Goal: Information Seeking & Learning: Learn about a topic

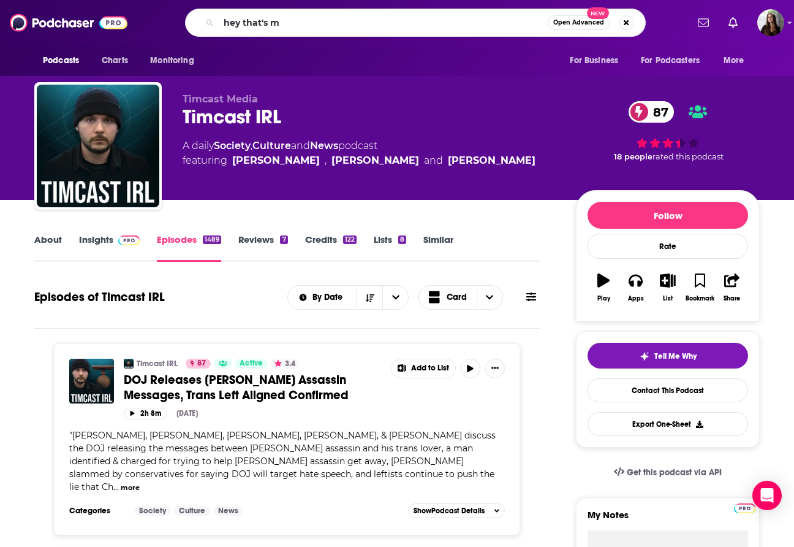
type input "hey that's me"
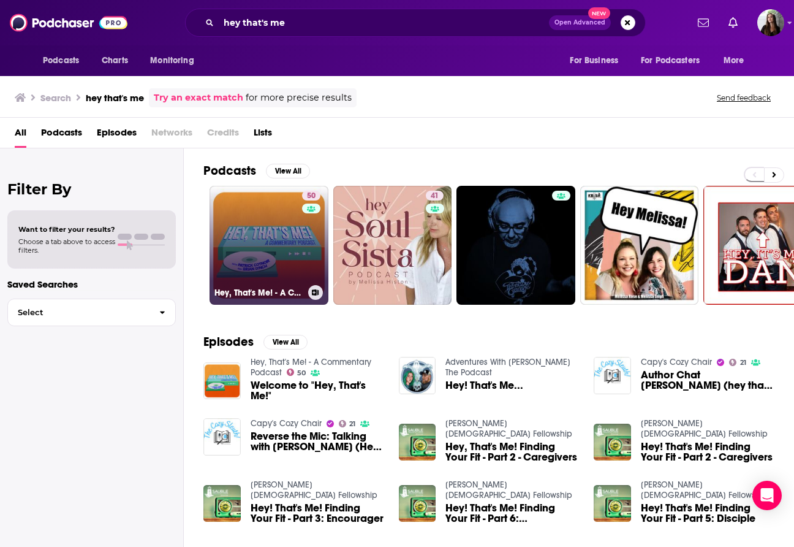
click at [280, 243] on link "50 Hey, That's Me! - A Commentary Podcast" at bounding box center [269, 245] width 119 height 119
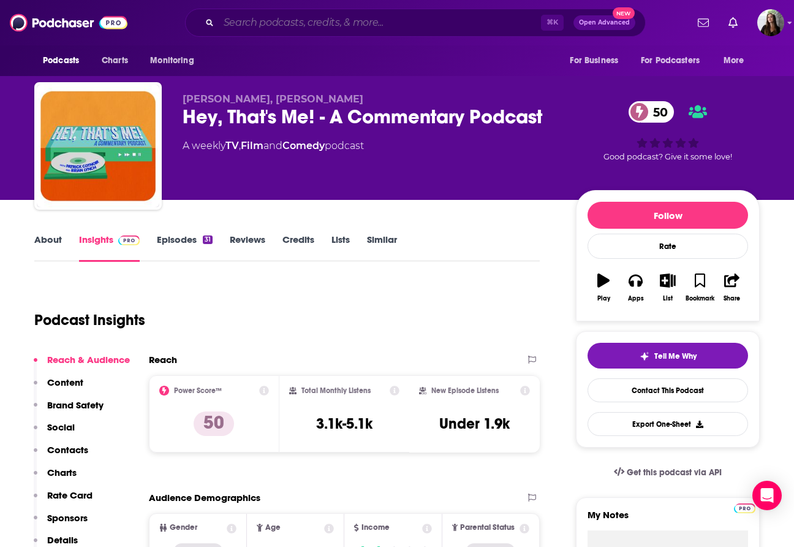
click at [384, 18] on input "Search podcasts, credits, & more..." at bounding box center [380, 23] width 322 height 20
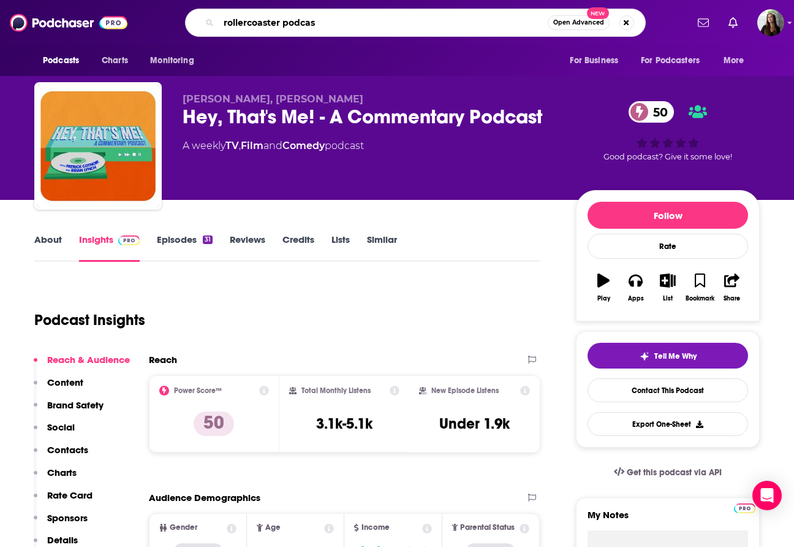
type input "rollercoaster podcast"
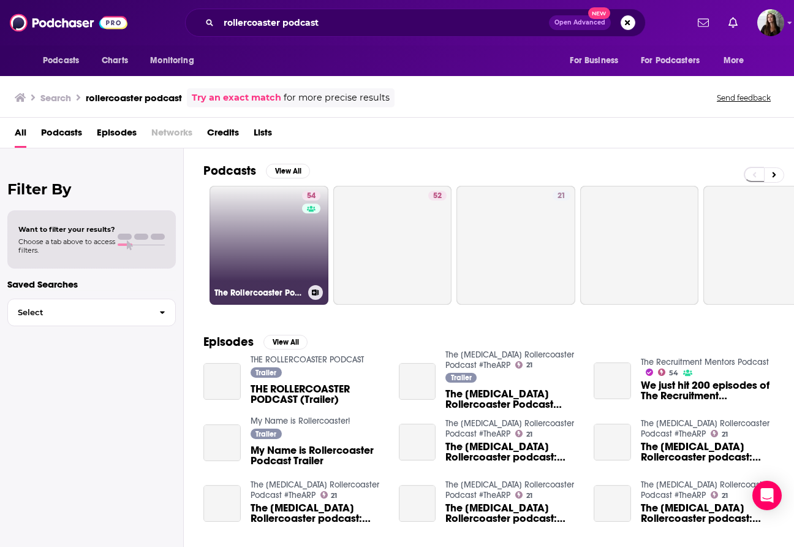
click at [307, 240] on div "54" at bounding box center [312, 238] width 21 height 94
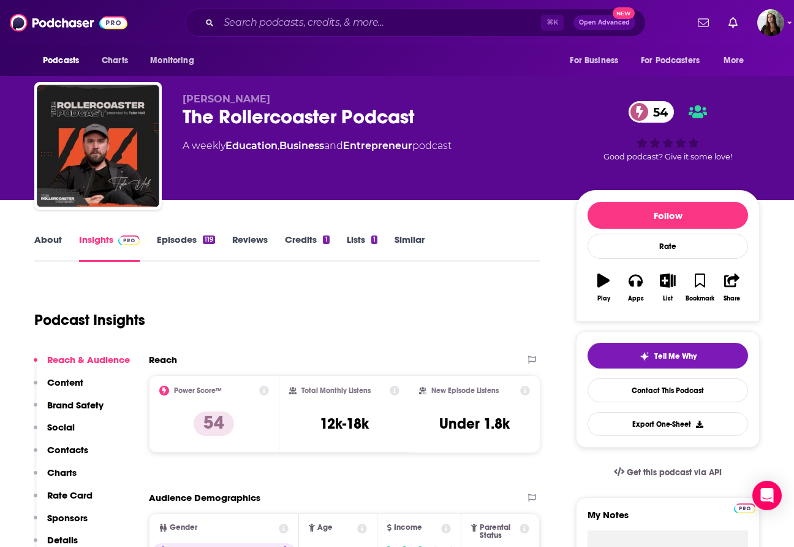
click at [400, 11] on div "⌘ K Open Advanced New" at bounding box center [415, 23] width 461 height 28
click at [400, 17] on input "Search podcasts, credits, & more..." at bounding box center [380, 23] width 322 height 20
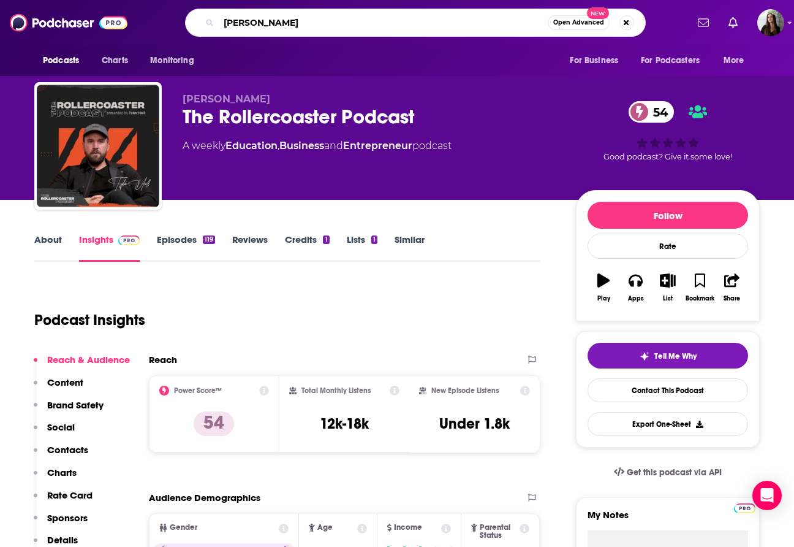
type input "[PERSON_NAME]"
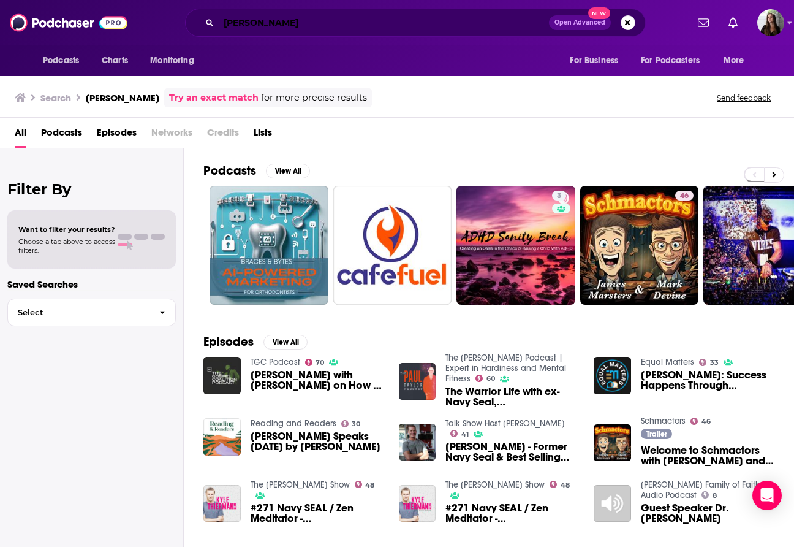
click at [330, 28] on input "[PERSON_NAME]" at bounding box center [384, 23] width 330 height 20
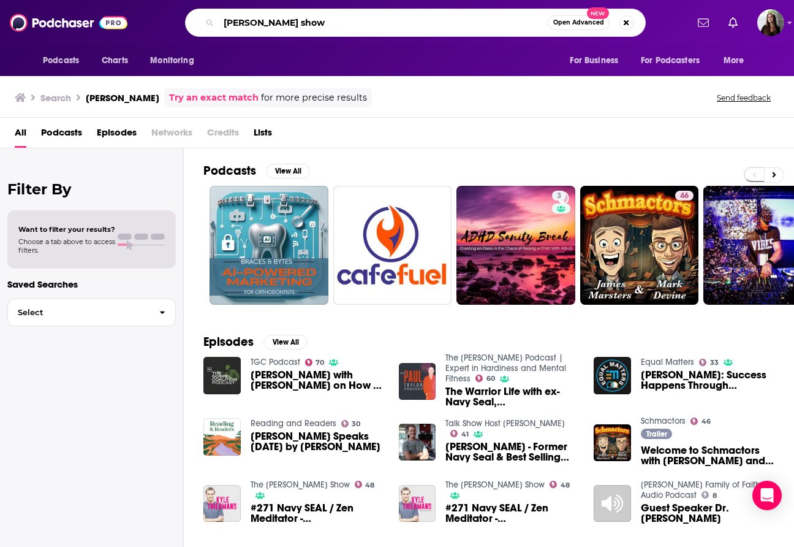
type input "[PERSON_NAME] show"
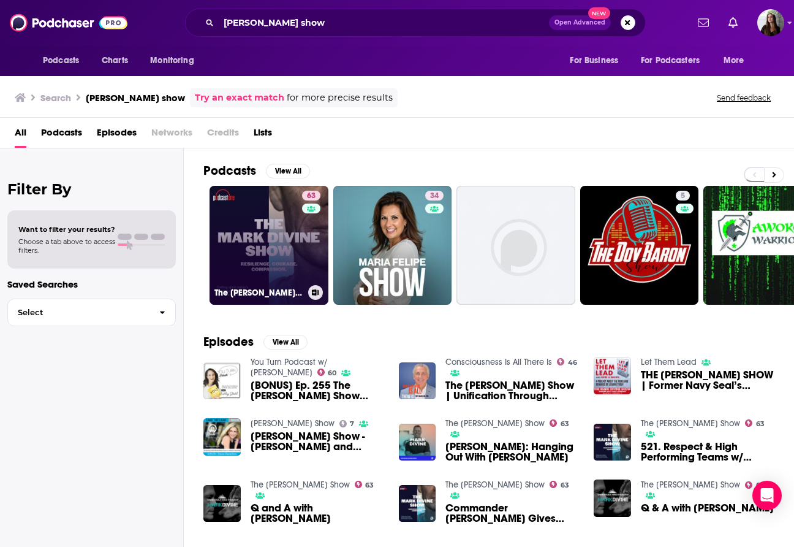
click at [280, 239] on link "63 The [PERSON_NAME] Show" at bounding box center [269, 245] width 119 height 119
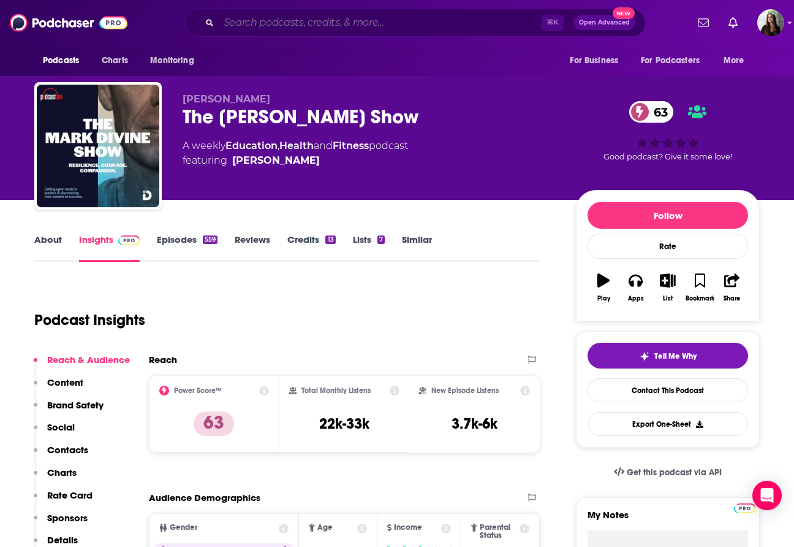
click at [347, 21] on input "Search podcasts, credits, & more..." at bounding box center [380, 23] width 322 height 20
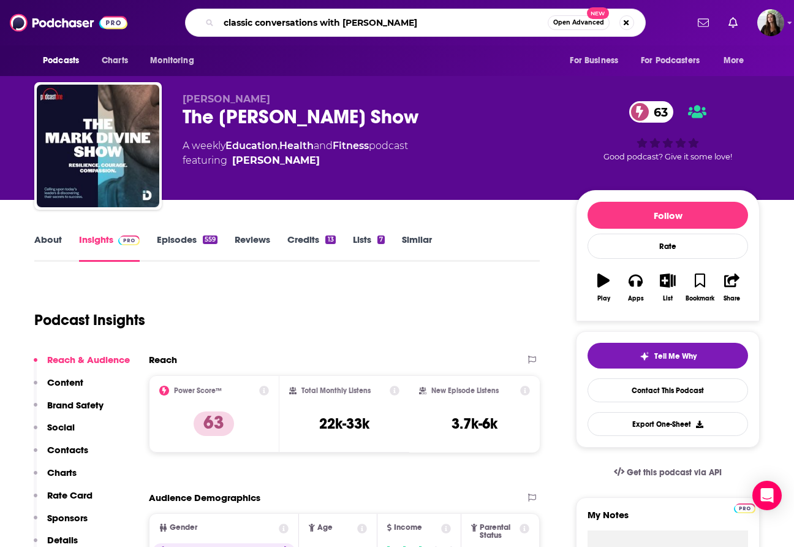
type input "classic conversations with [PERSON_NAME]"
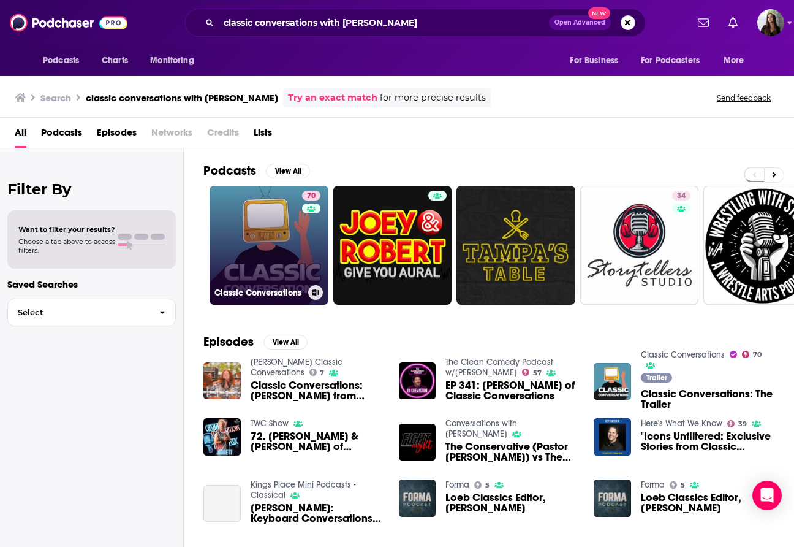
click at [294, 235] on link "70 Classic Conversations" at bounding box center [269, 245] width 119 height 119
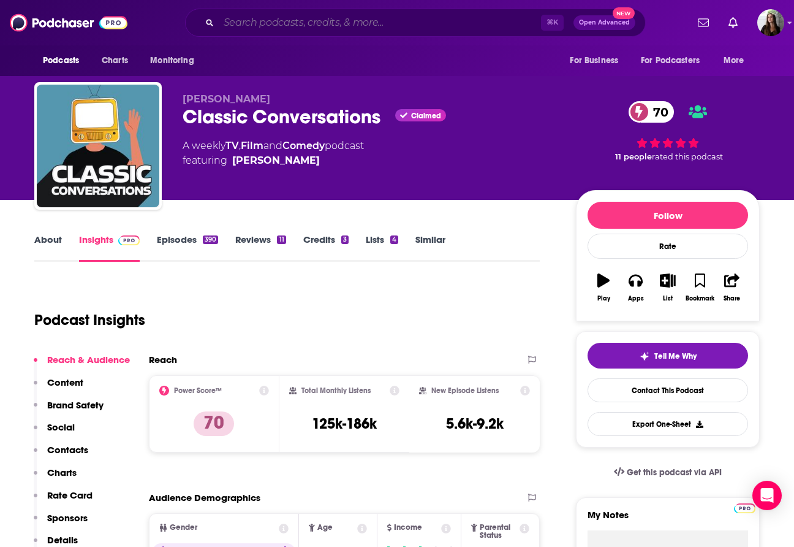
click at [368, 28] on input "Search podcasts, credits, & more..." at bounding box center [380, 23] width 322 height 20
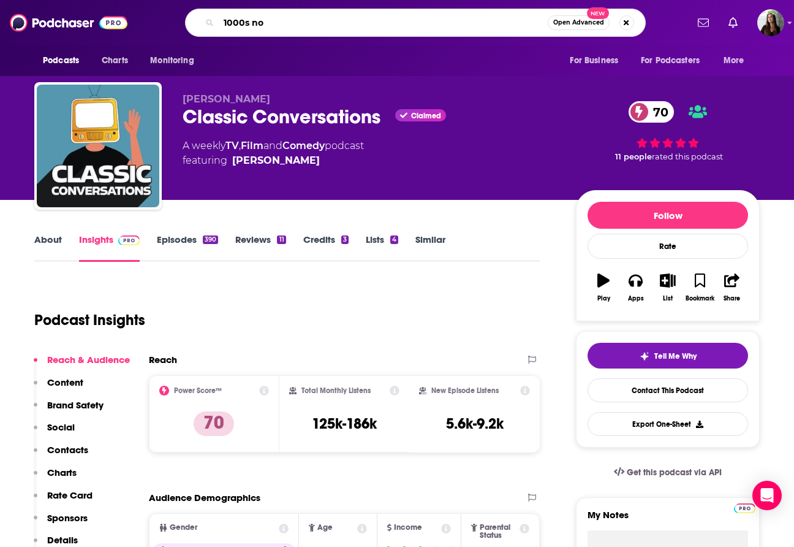
type input "1000s nos"
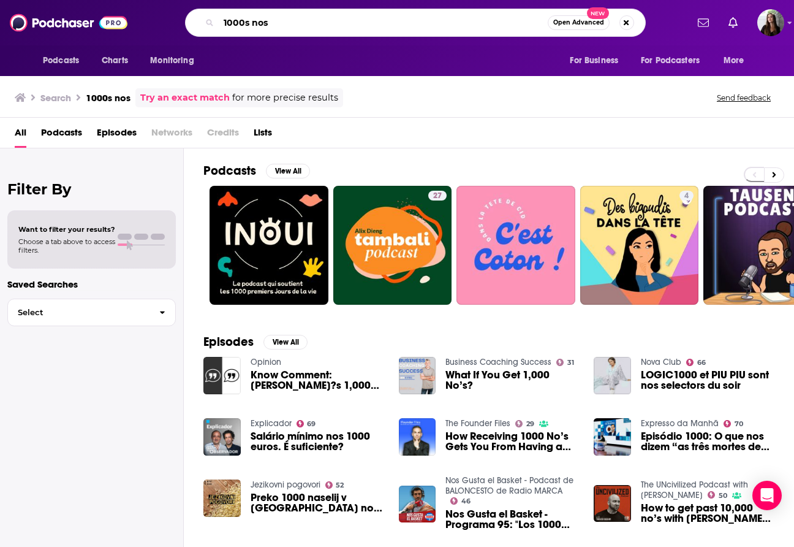
click at [349, 23] on input "1000s nos" at bounding box center [383, 23] width 329 height 20
type input "thrive state"
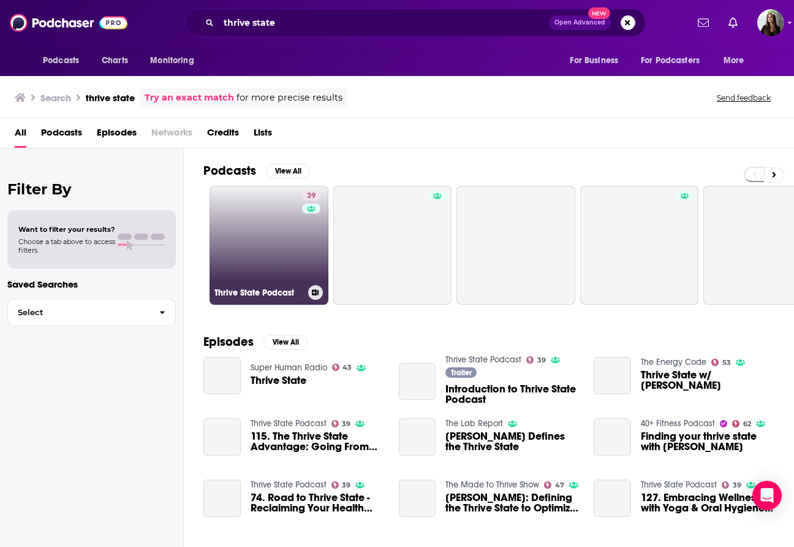
click at [299, 240] on link "39 Thrive State Podcast" at bounding box center [269, 245] width 119 height 119
